Goal: Task Accomplishment & Management: Manage account settings

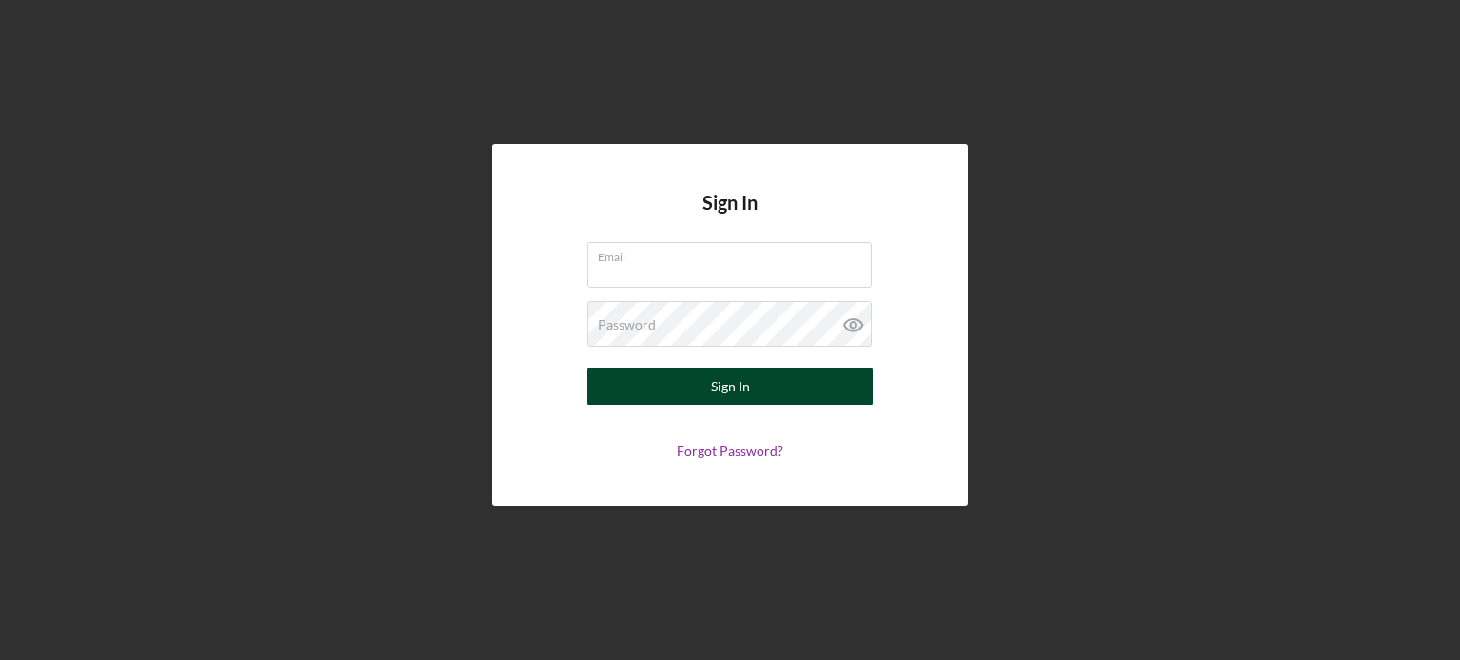
type input "[EMAIL_ADDRESS][DOMAIN_NAME]"
click at [740, 401] on div "Sign In" at bounding box center [730, 387] width 39 height 38
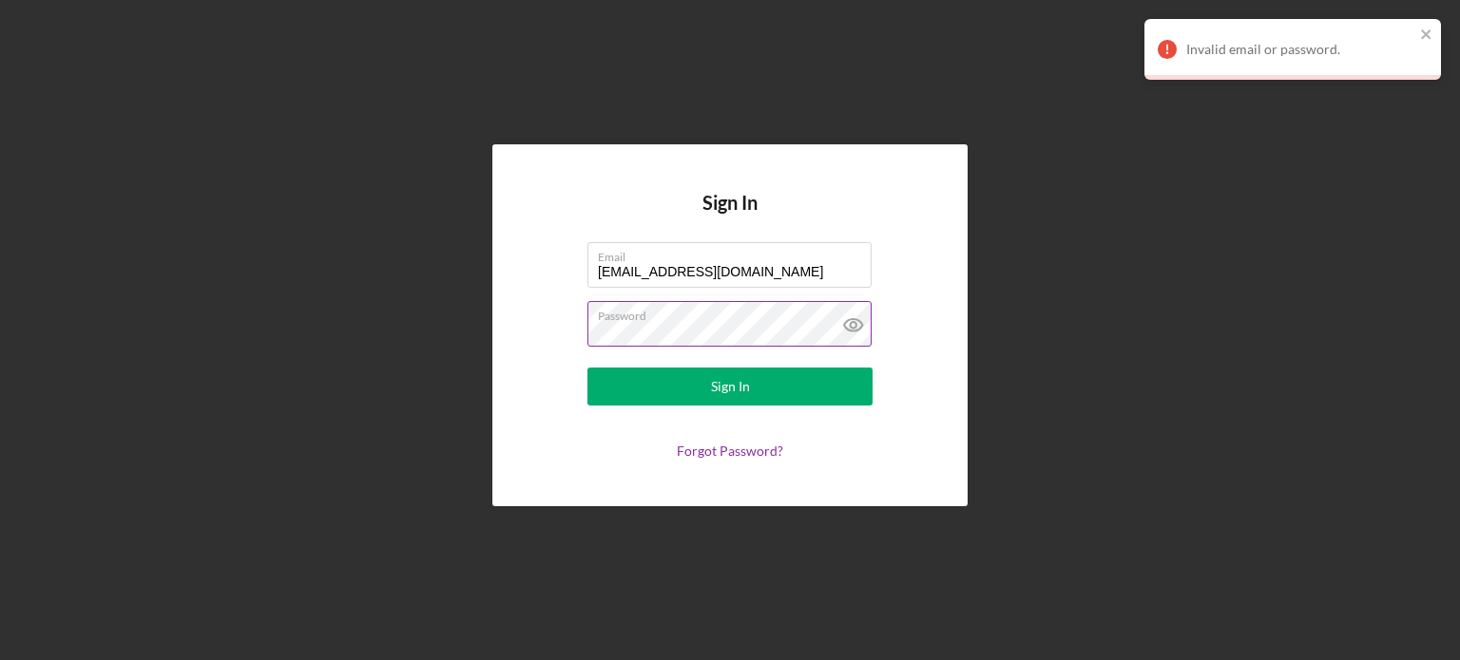
click at [860, 334] on icon at bounding box center [854, 325] width 48 height 48
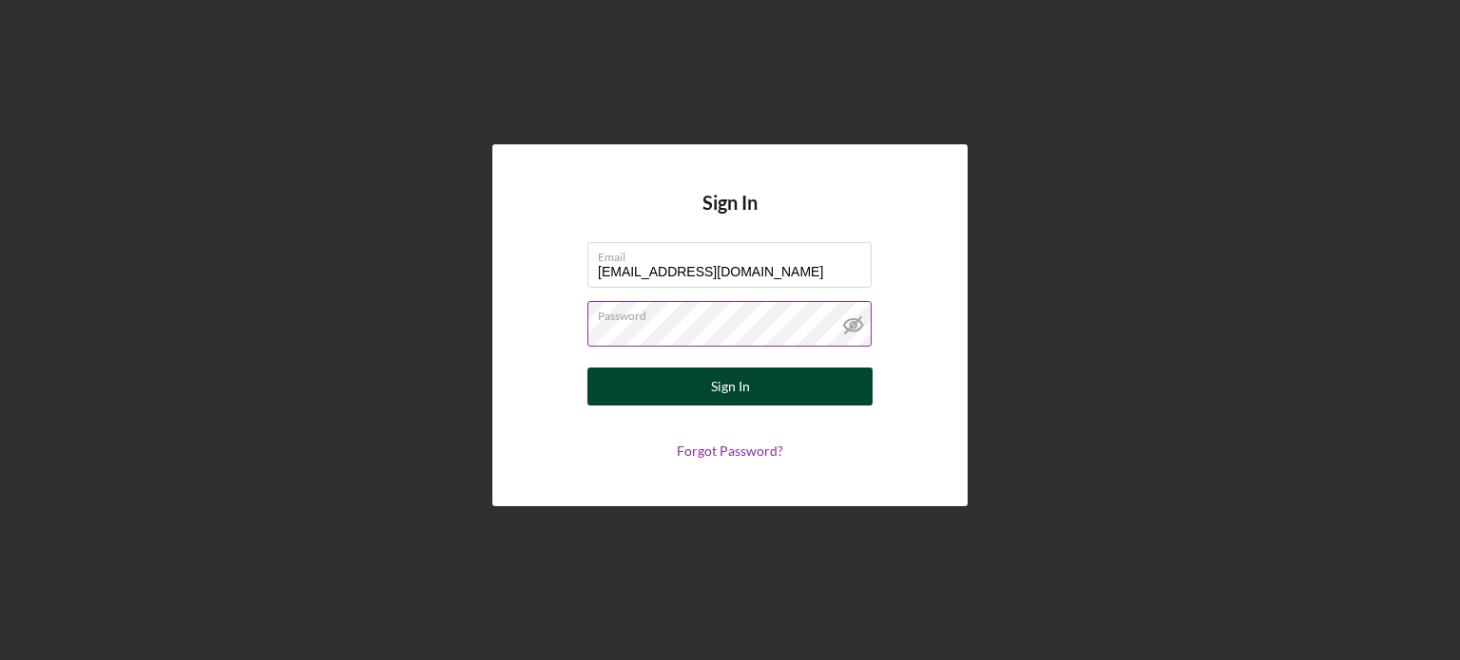
click at [789, 392] on button "Sign In" at bounding box center [729, 387] width 285 height 38
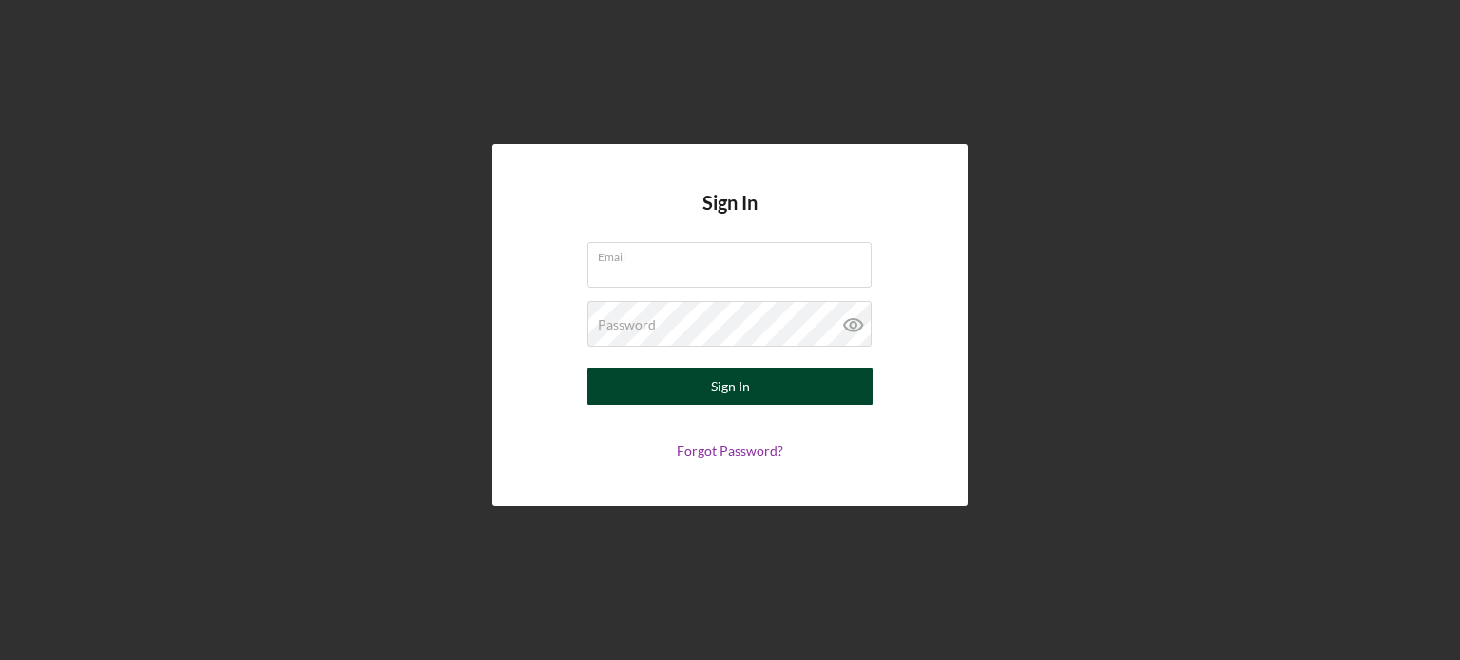
type input "[EMAIL_ADDRESS][DOMAIN_NAME]"
click at [757, 391] on button "Sign In" at bounding box center [729, 387] width 285 height 38
